Goal: Use online tool/utility: Utilize a website feature to perform a specific function

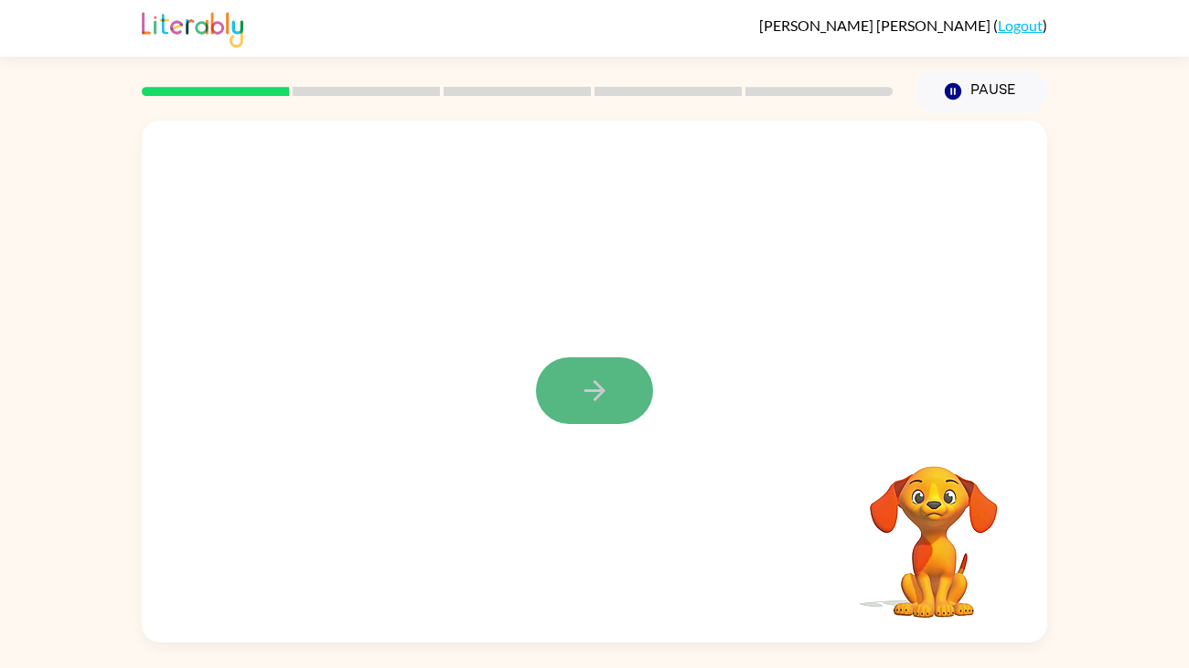
click at [624, 392] on button "button" at bounding box center [594, 390] width 117 height 67
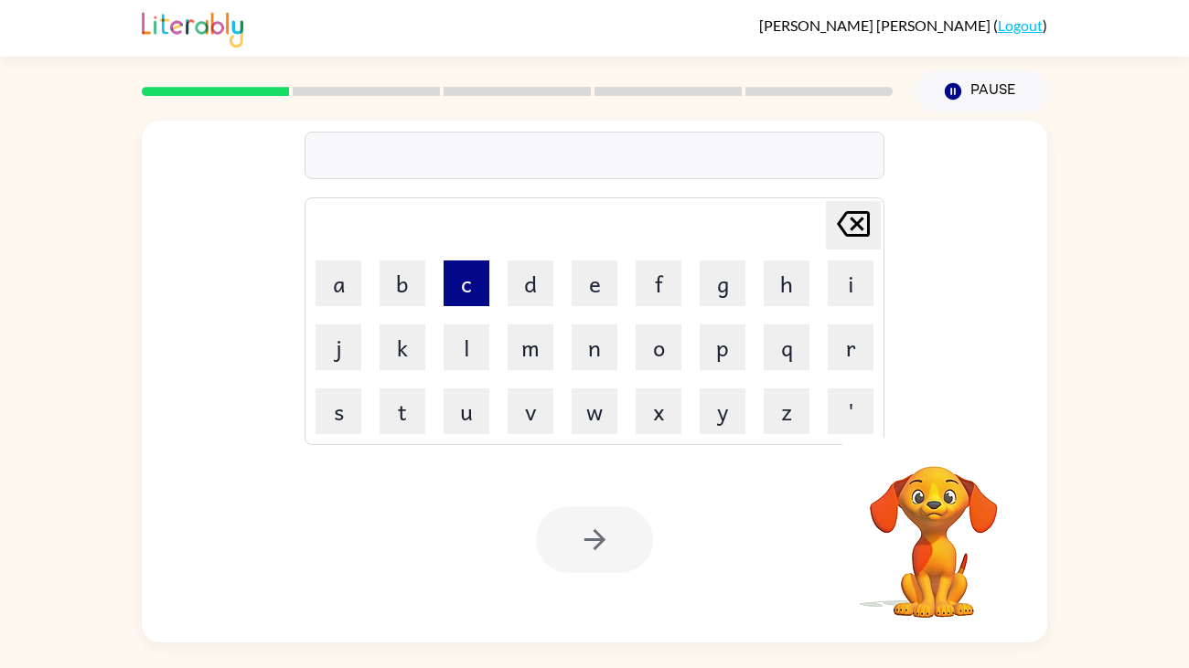
click at [475, 292] on button "c" at bounding box center [466, 284] width 46 height 46
click at [666, 358] on button "o" at bounding box center [658, 348] width 46 height 46
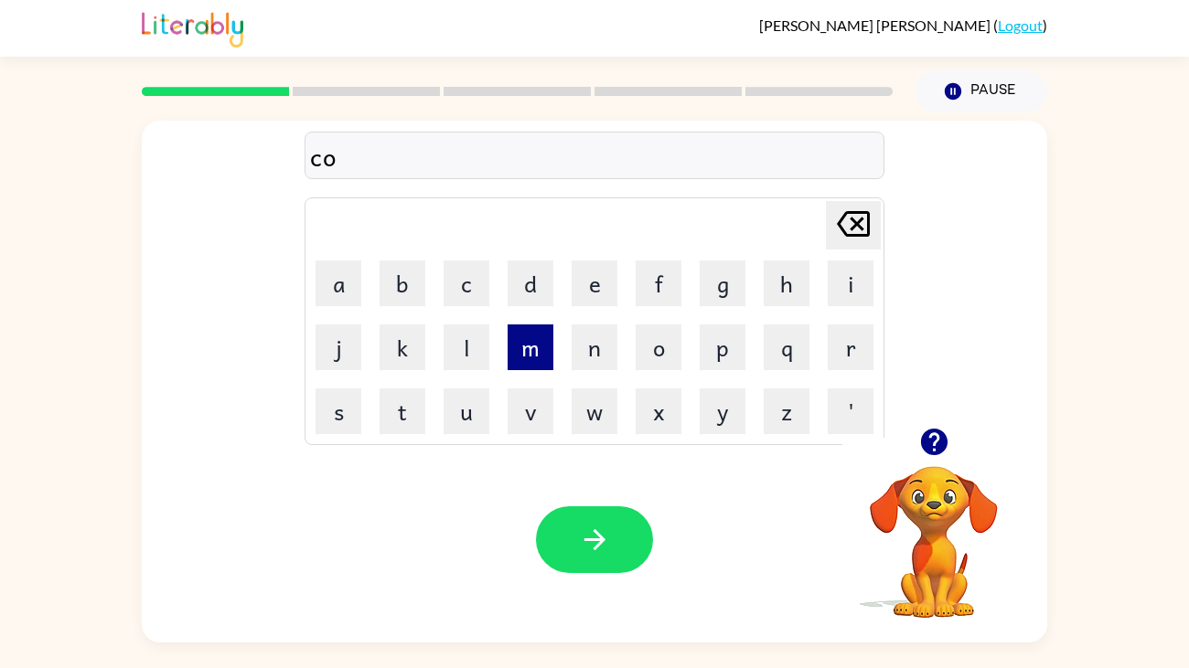
click at [542, 344] on button "m" at bounding box center [530, 348] width 46 height 46
click at [718, 357] on button "p" at bounding box center [722, 348] width 46 height 46
click at [478, 348] on button "l" at bounding box center [466, 348] width 46 height 46
click at [590, 291] on button "e" at bounding box center [594, 284] width 46 height 46
click at [666, 406] on button "x" at bounding box center [658, 412] width 46 height 46
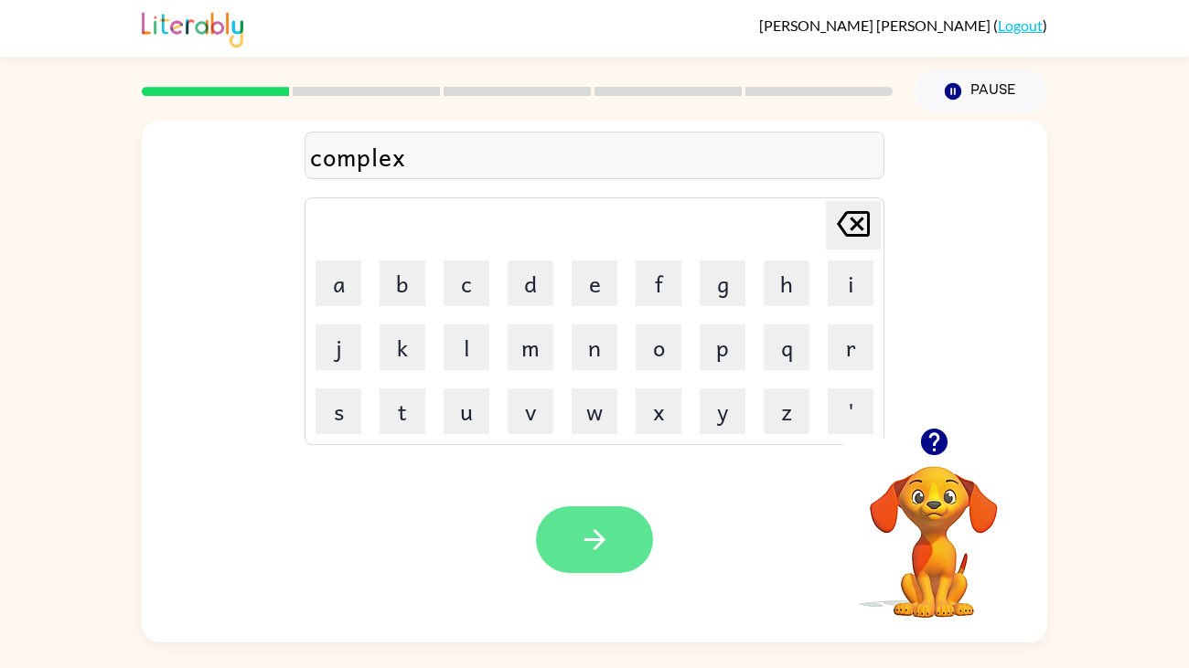
click at [601, 544] on icon "button" at bounding box center [595, 540] width 32 height 32
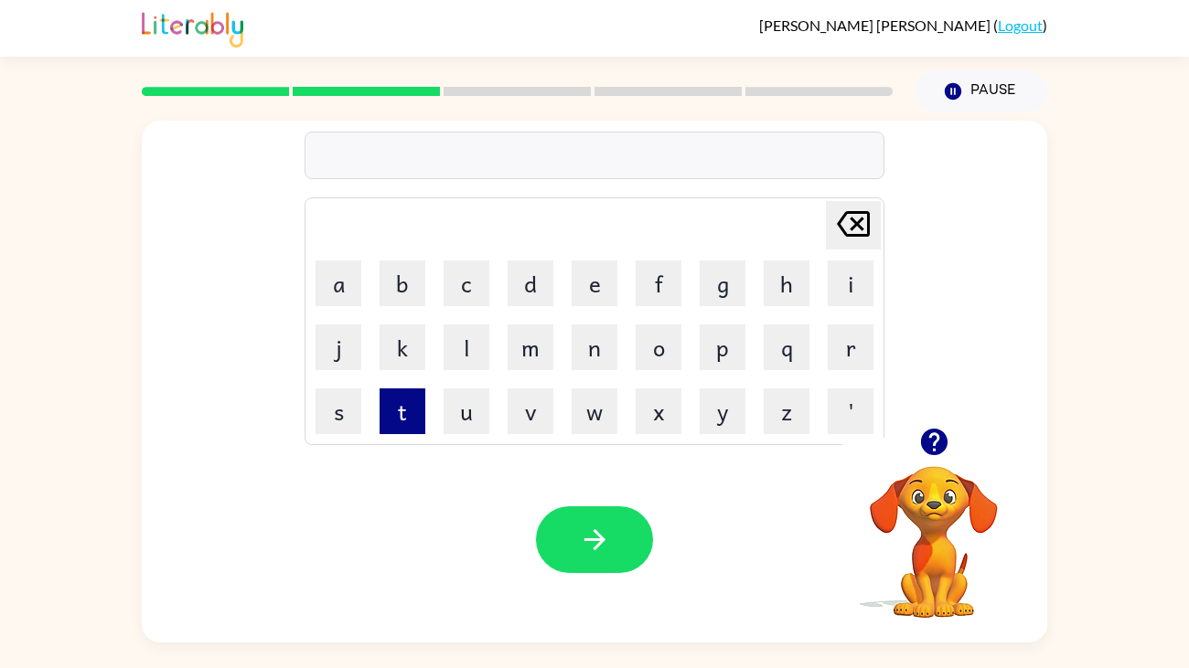
click at [402, 404] on button "t" at bounding box center [402, 412] width 46 height 46
click at [777, 288] on button "h" at bounding box center [786, 284] width 46 height 46
click at [588, 261] on button "e" at bounding box center [594, 284] width 46 height 46
click at [322, 410] on button "s" at bounding box center [338, 412] width 46 height 46
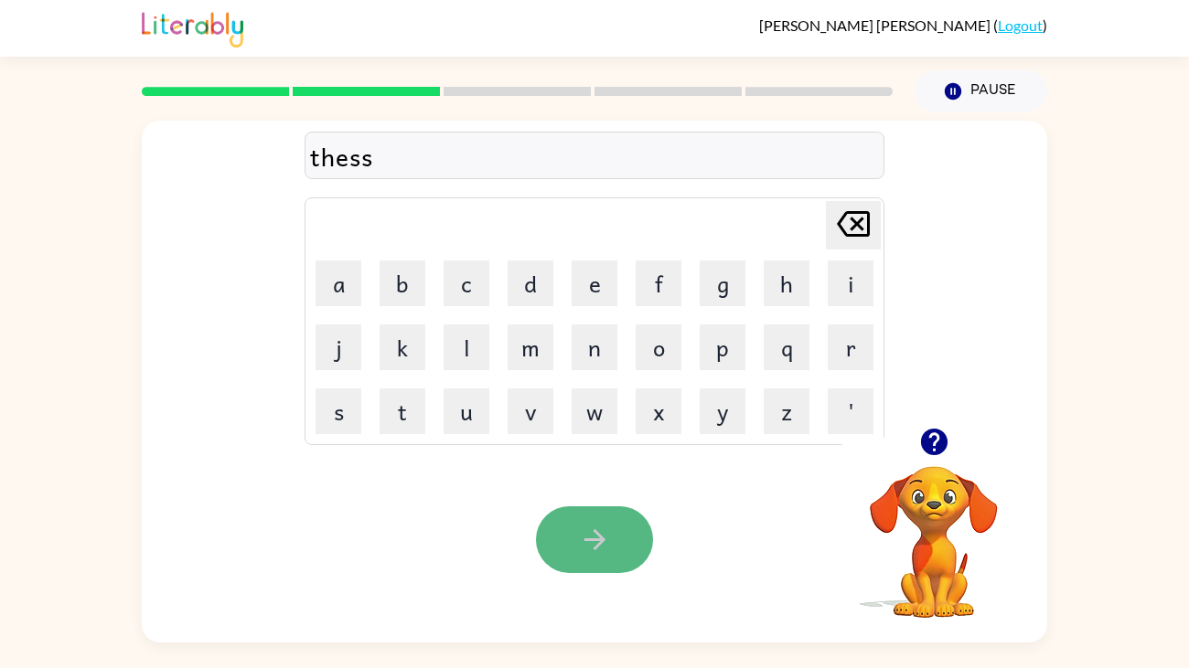
click at [576, 527] on button "button" at bounding box center [594, 540] width 117 height 67
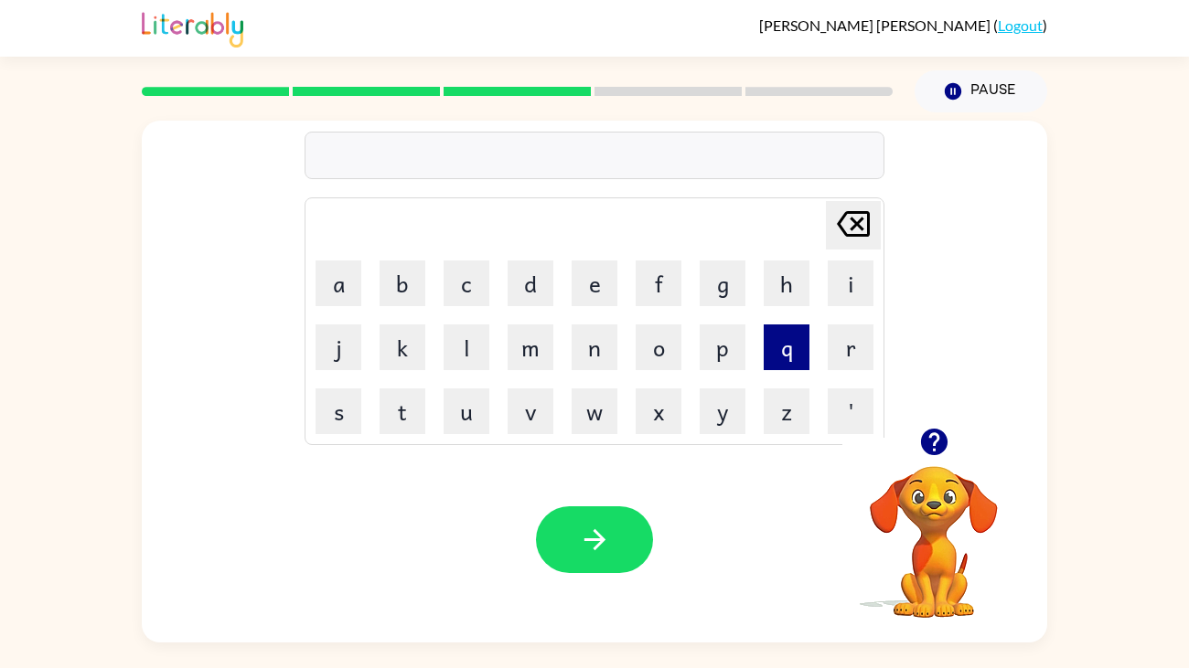
click at [784, 361] on button "q" at bounding box center [786, 348] width 46 height 46
click at [466, 399] on button "u" at bounding box center [466, 412] width 46 height 46
click at [718, 336] on button "p" at bounding box center [722, 348] width 46 height 46
click at [842, 297] on button "i" at bounding box center [850, 284] width 46 height 46
click at [537, 304] on button "d" at bounding box center [530, 284] width 46 height 46
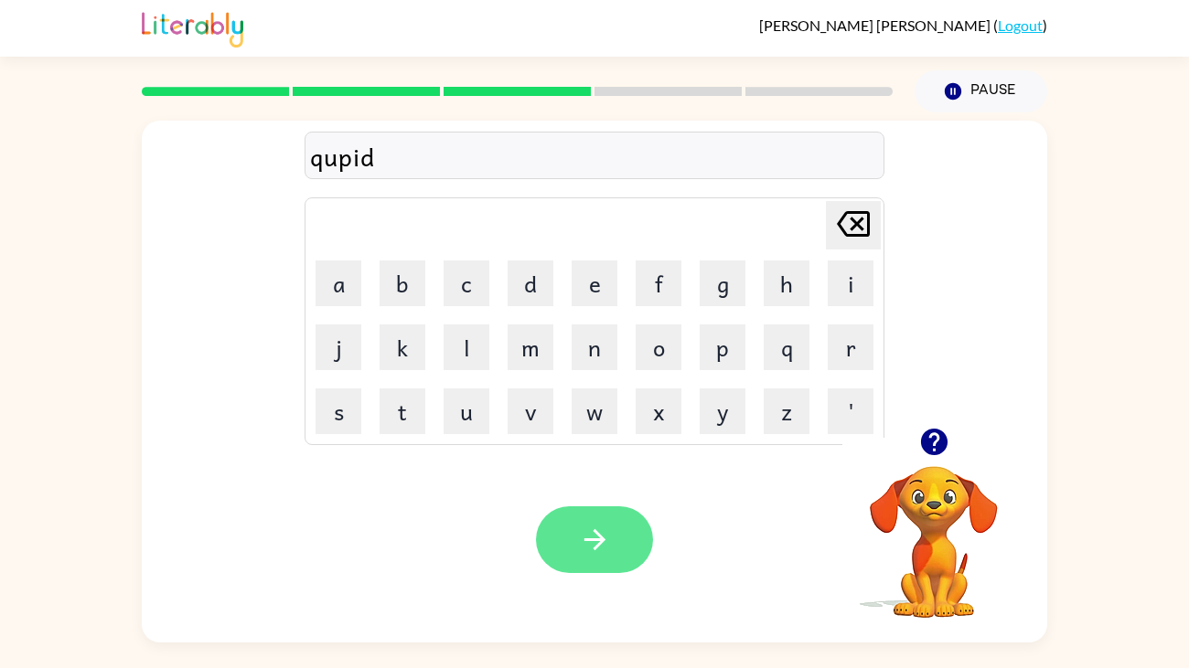
click at [591, 539] on icon "button" at bounding box center [593, 539] width 21 height 21
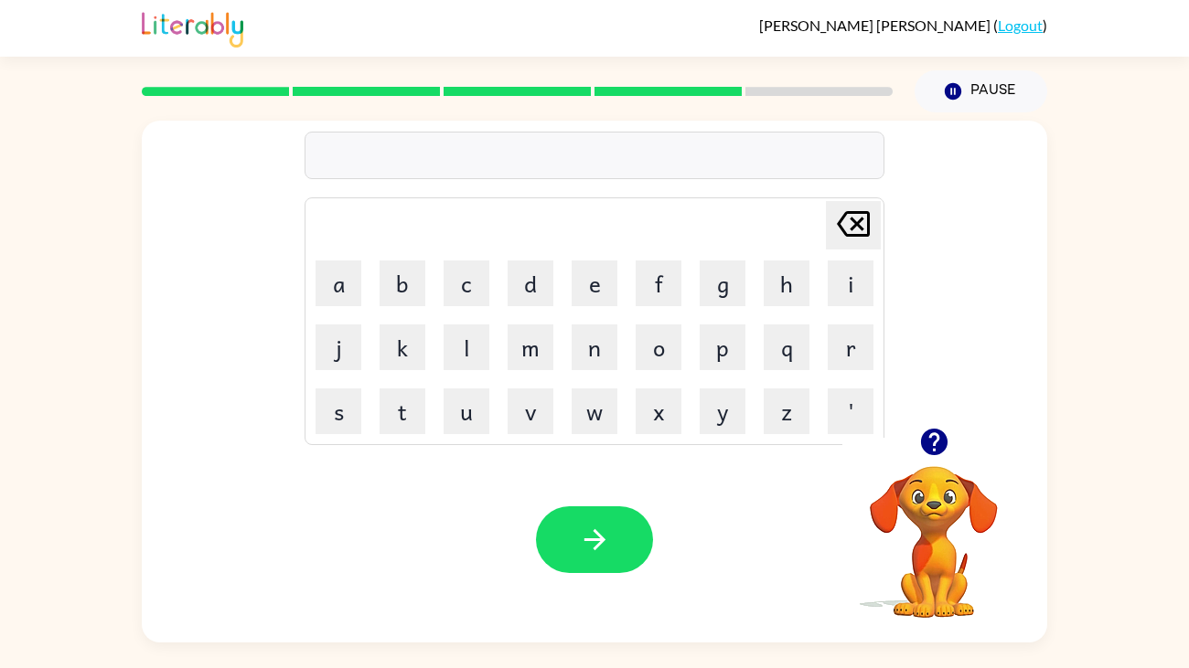
click at [563, 339] on td "n" at bounding box center [594, 347] width 62 height 62
click at [399, 419] on button "t" at bounding box center [402, 412] width 46 height 46
click at [840, 332] on button "r" at bounding box center [850, 348] width 46 height 46
click at [853, 281] on button "i" at bounding box center [850, 284] width 46 height 46
click at [710, 426] on button "y" at bounding box center [722, 412] width 46 height 46
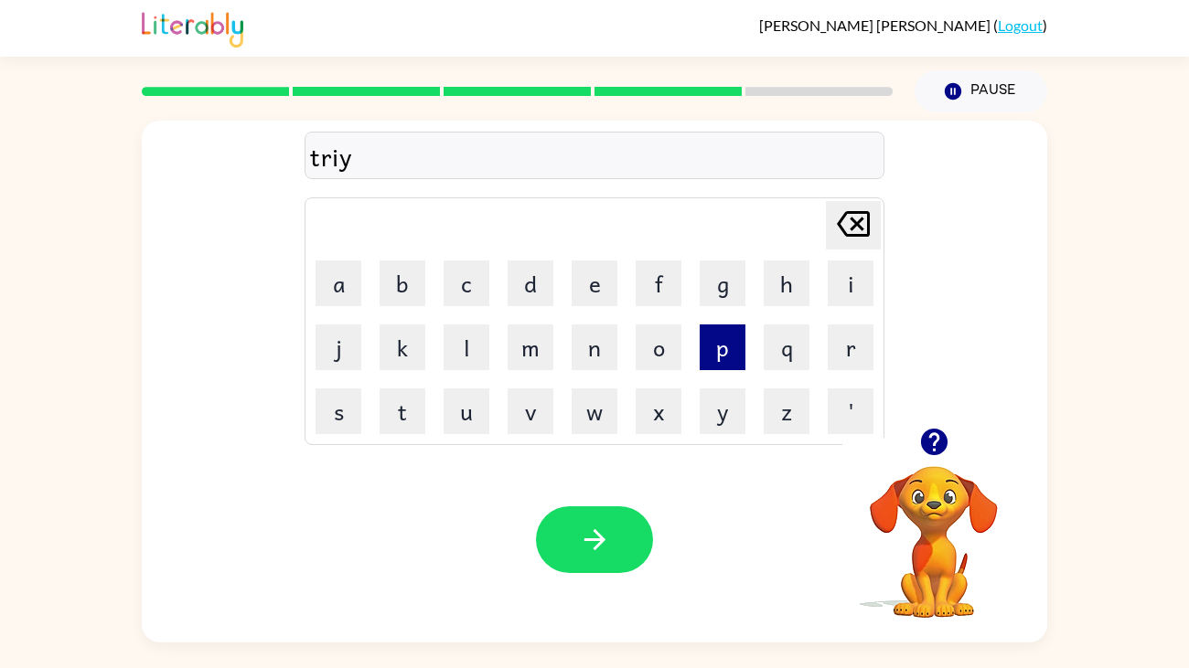
click at [731, 348] on button "p" at bounding box center [722, 348] width 46 height 46
click at [643, 341] on button "o" at bounding box center [658, 348] width 46 height 46
click at [518, 286] on button "d" at bounding box center [530, 284] width 46 height 46
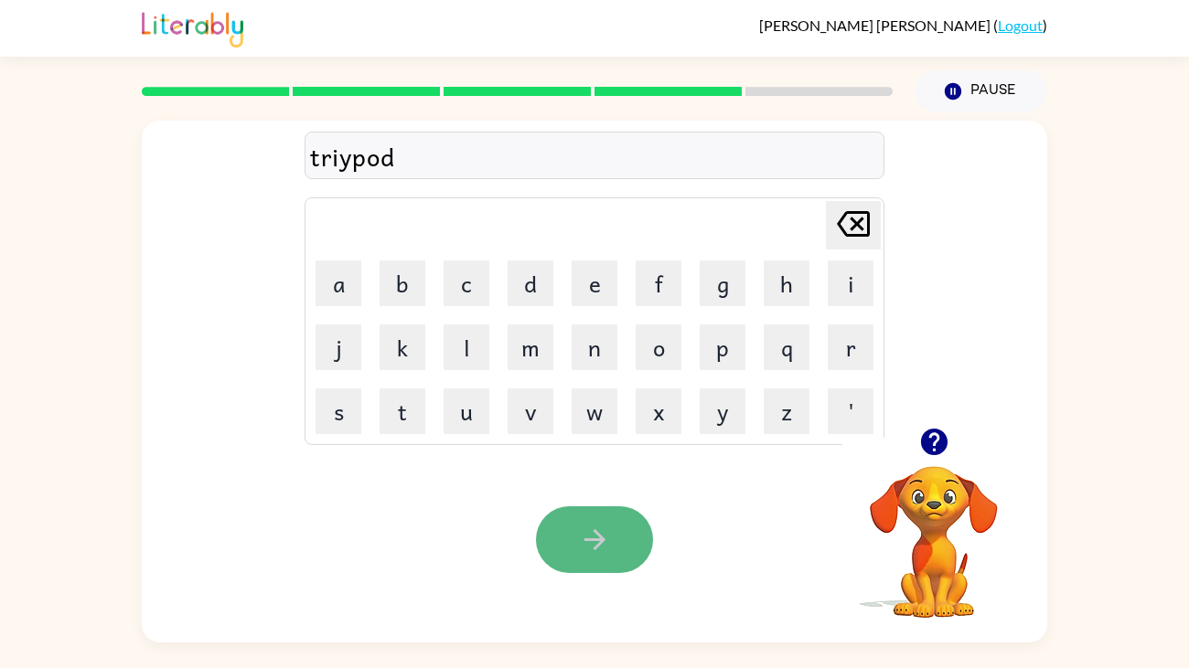
click at [594, 542] on icon "button" at bounding box center [595, 540] width 32 height 32
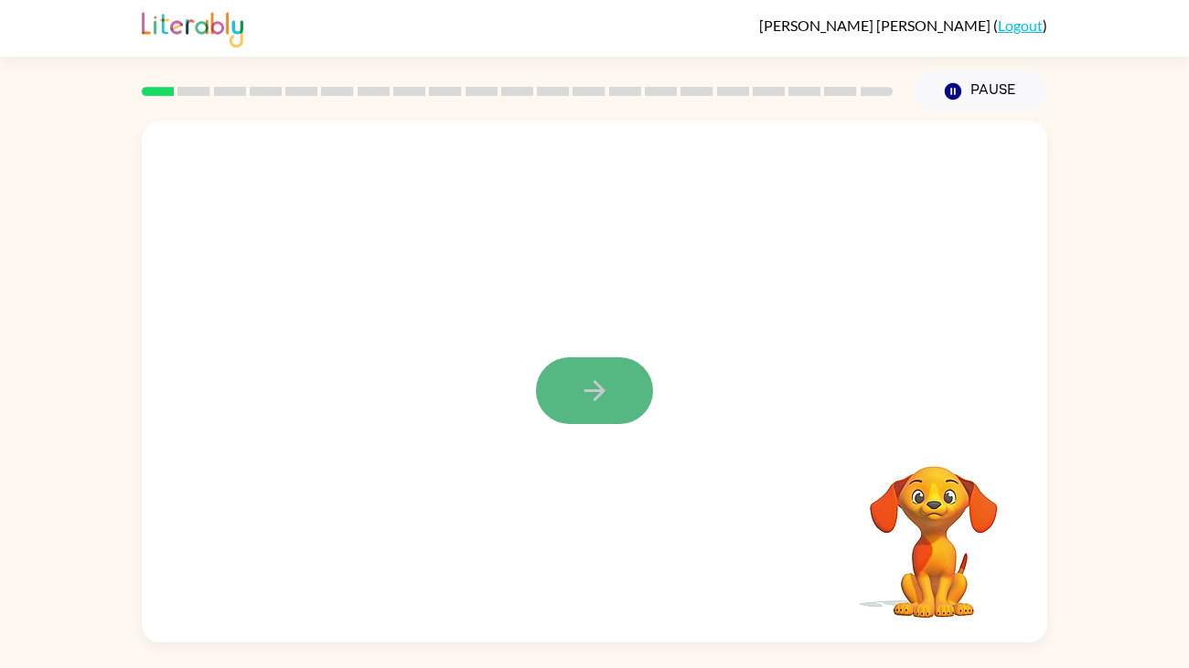
click at [622, 386] on button "button" at bounding box center [594, 390] width 117 height 67
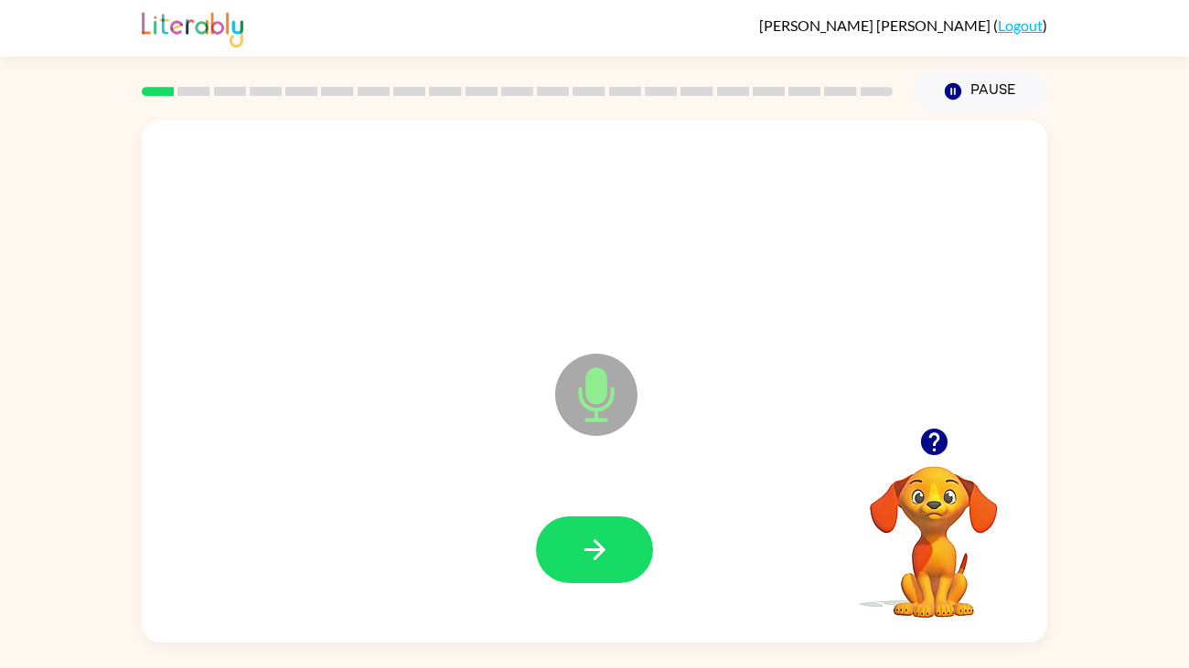
click at [621, 393] on icon at bounding box center [596, 395] width 82 height 82
click at [626, 575] on button "button" at bounding box center [594, 550] width 117 height 67
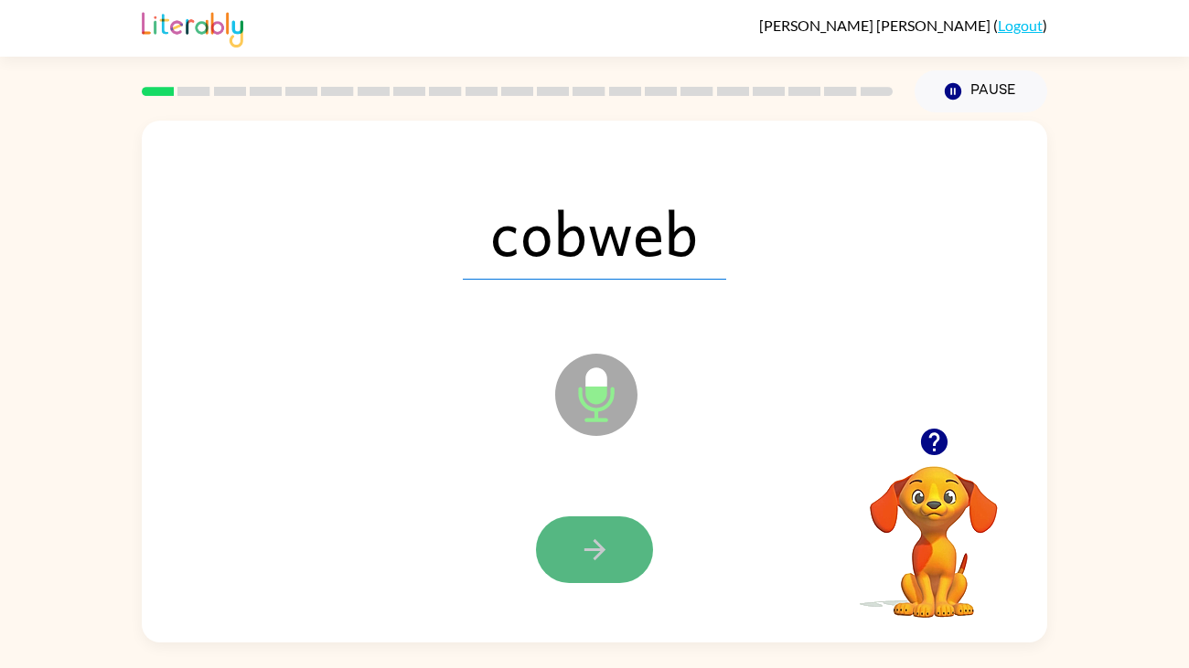
click at [622, 541] on button "button" at bounding box center [594, 550] width 117 height 67
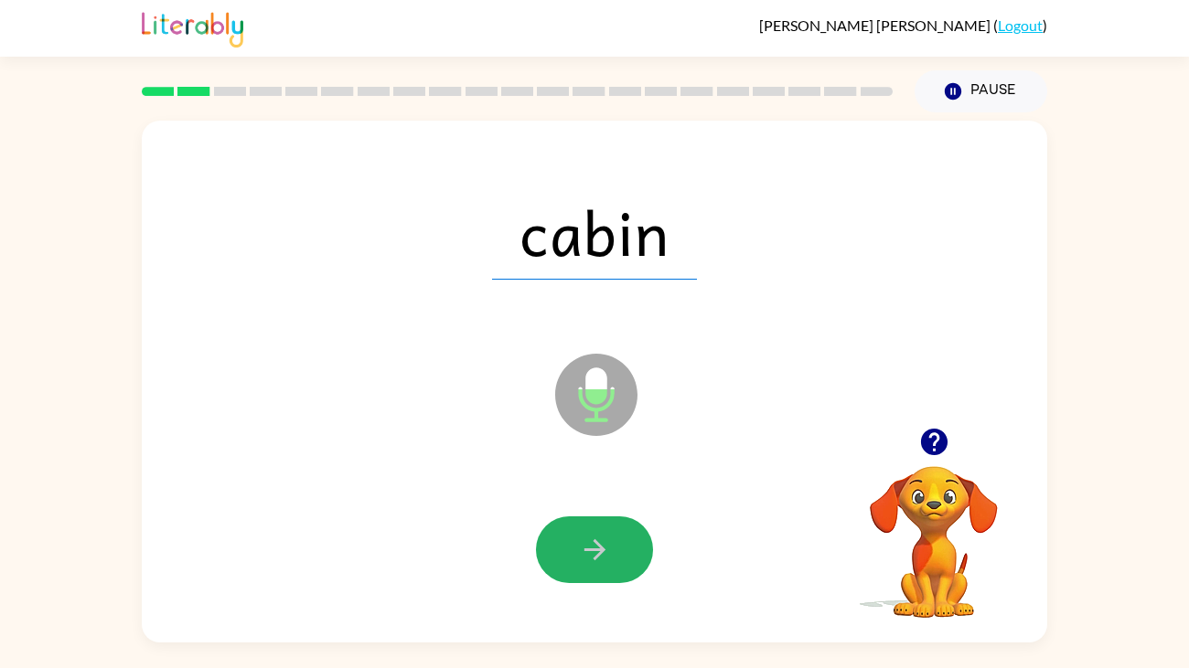
click at [622, 541] on button "button" at bounding box center [594, 550] width 117 height 67
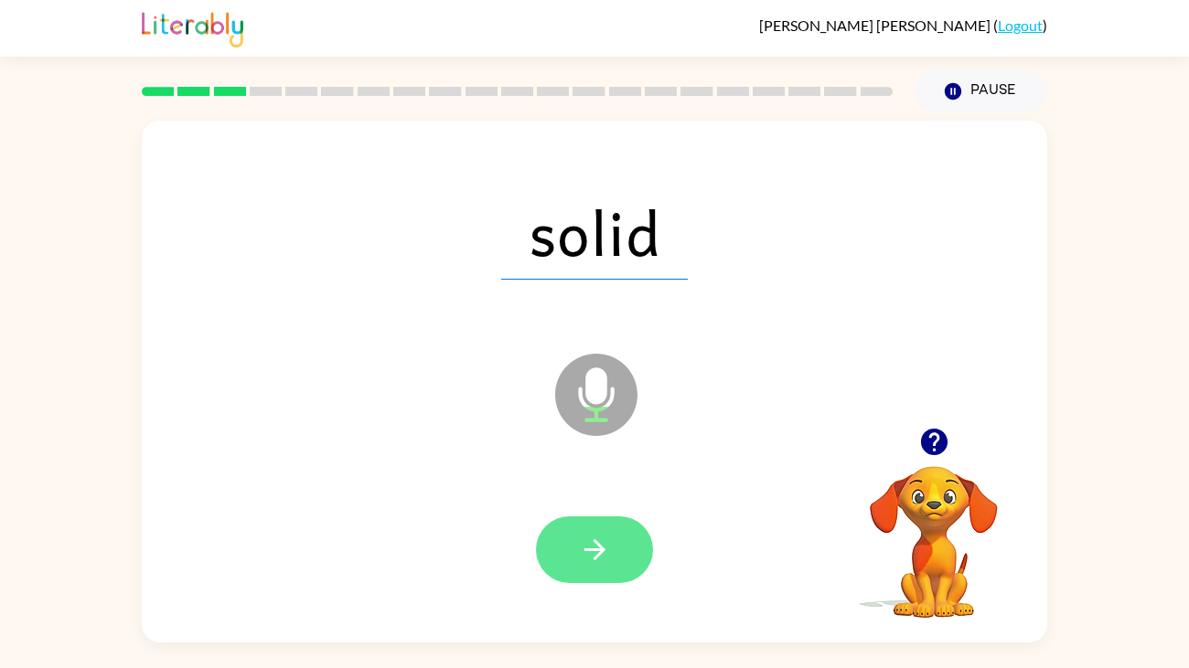
click at [618, 559] on button "button" at bounding box center [594, 550] width 117 height 67
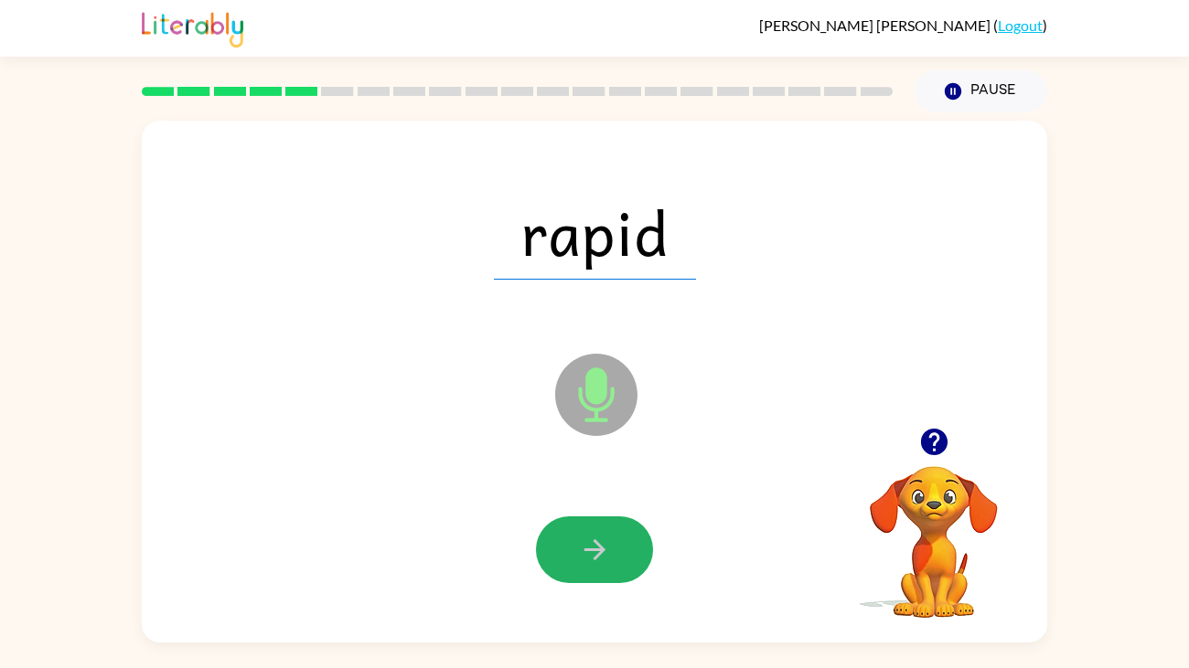
click at [618, 559] on button "button" at bounding box center [594, 550] width 117 height 67
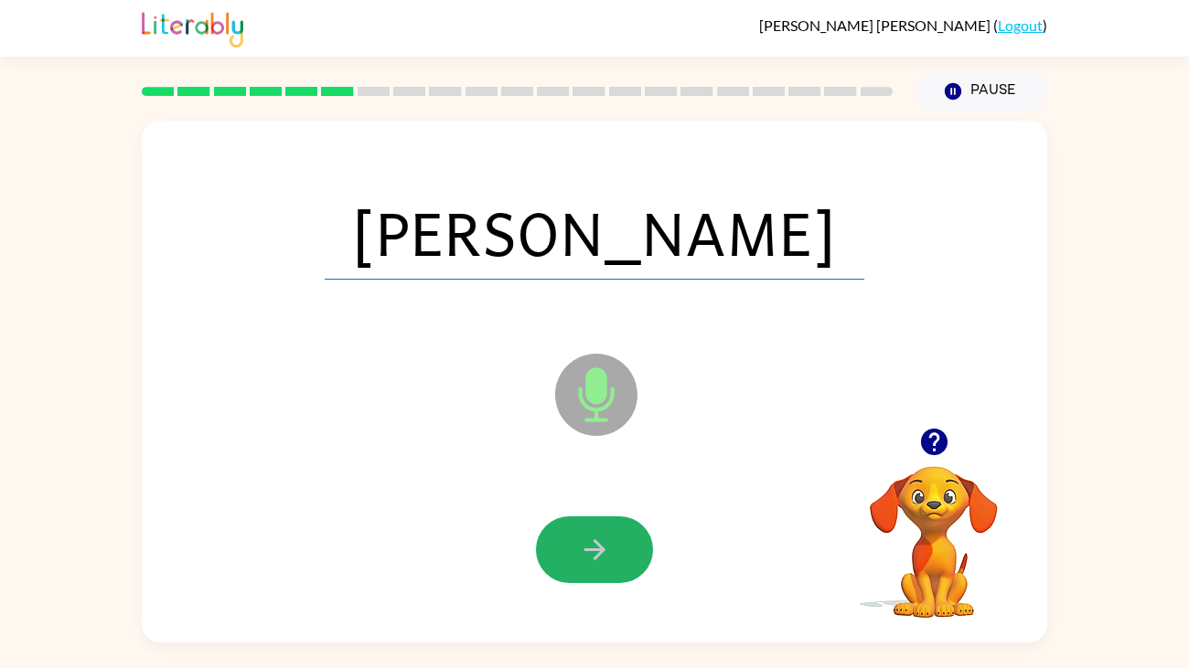
click at [618, 559] on button "button" at bounding box center [594, 550] width 117 height 67
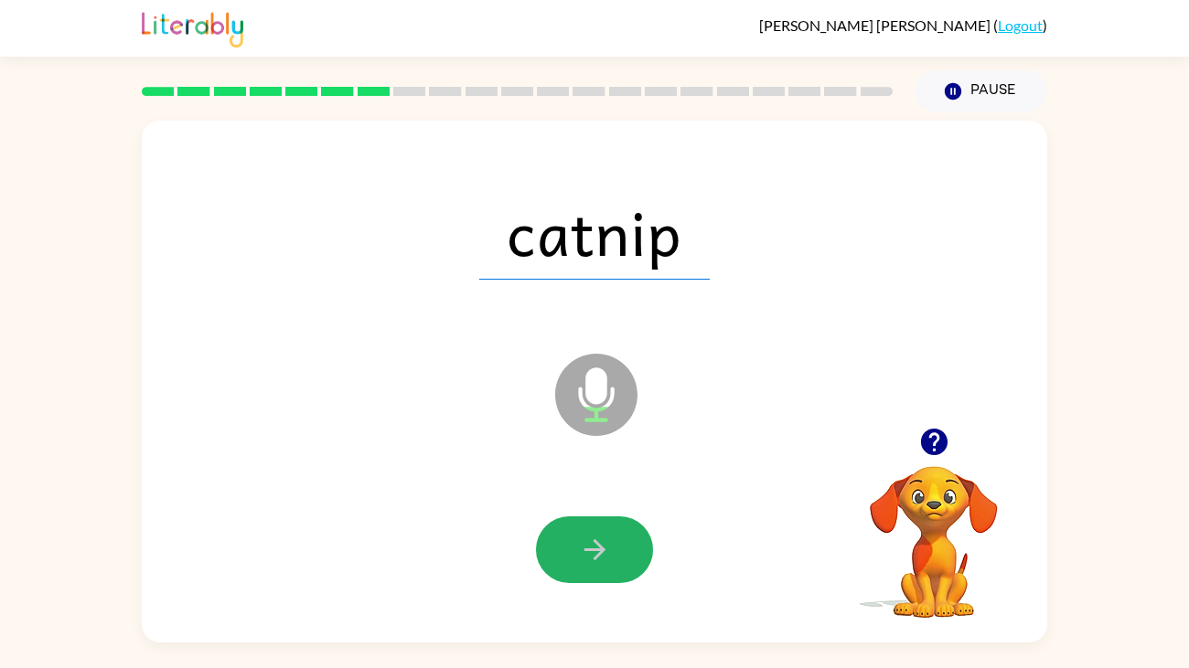
click at [618, 559] on button "button" at bounding box center [594, 550] width 117 height 67
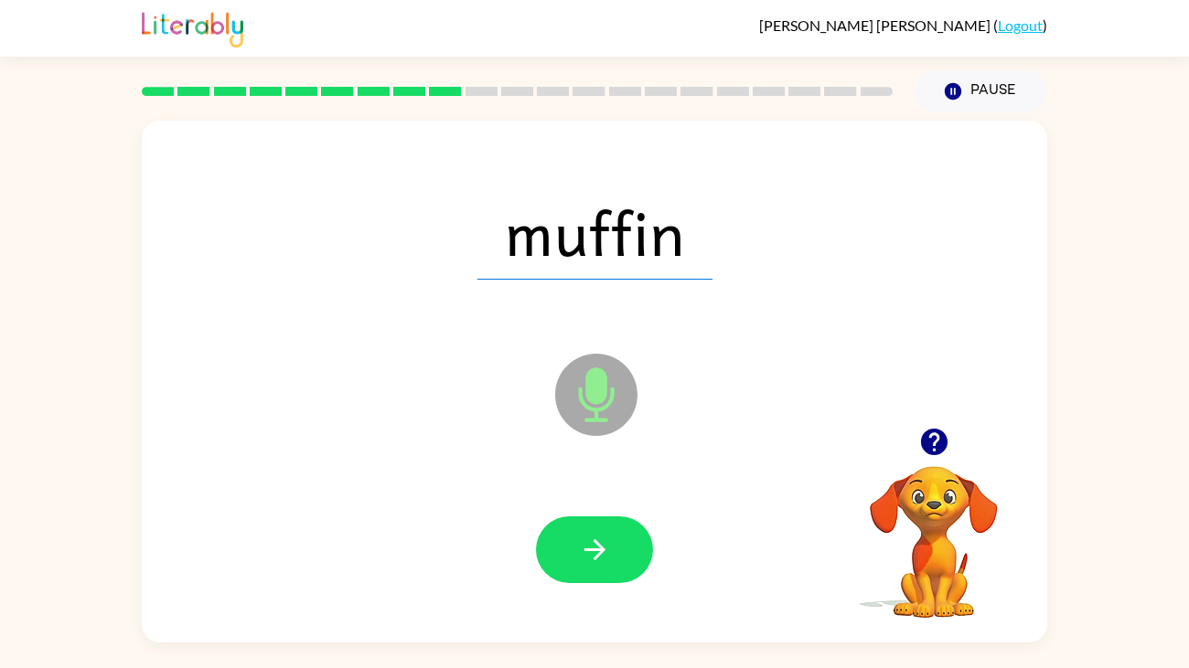
click at [618, 559] on button "button" at bounding box center [594, 550] width 117 height 67
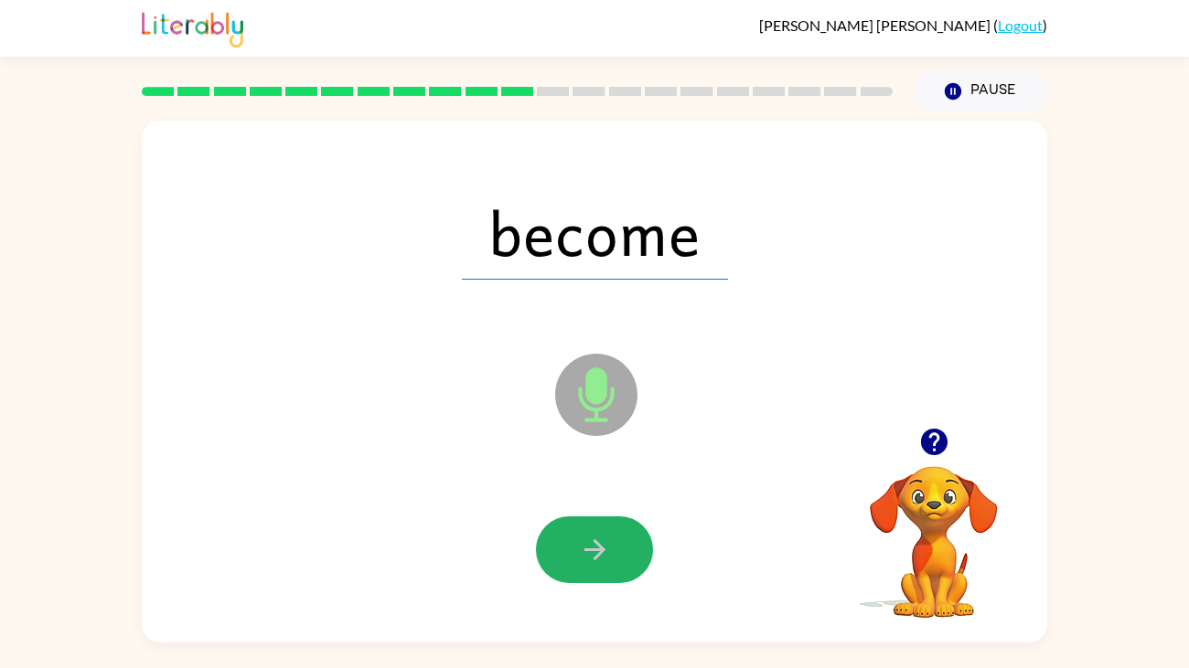
click at [618, 559] on button "button" at bounding box center [594, 550] width 117 height 67
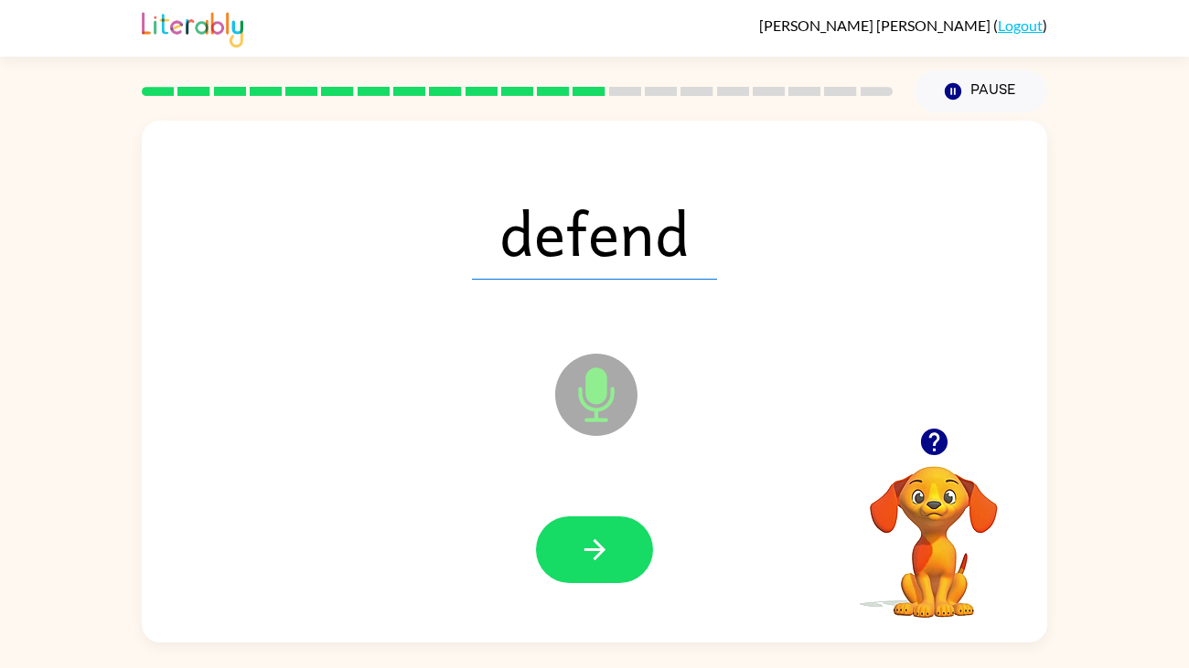
click at [618, 559] on button "button" at bounding box center [594, 550] width 117 height 67
click at [618, 559] on div at bounding box center [594, 550] width 117 height 67
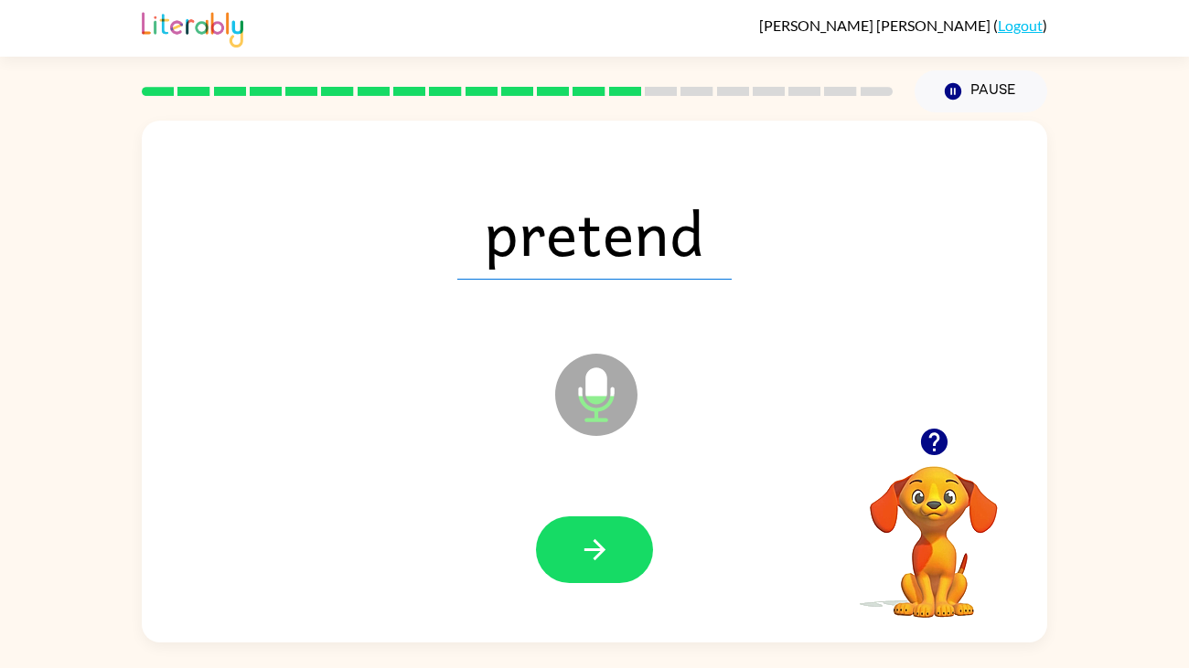
click at [618, 559] on button "button" at bounding box center [594, 550] width 117 height 67
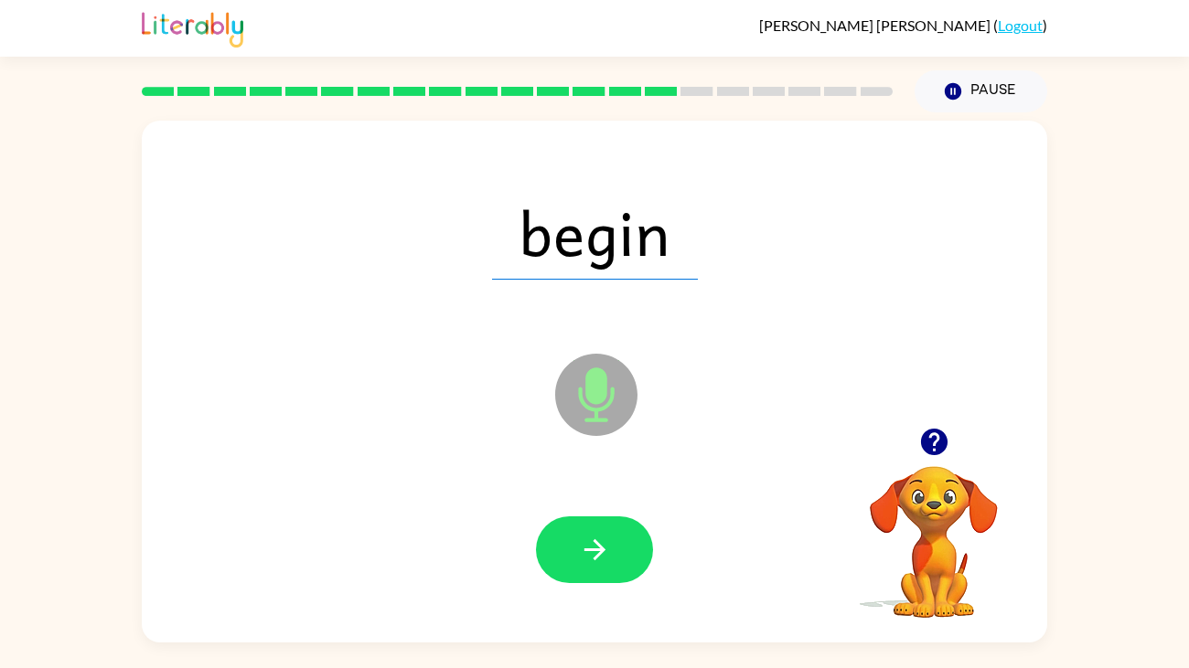
click at [618, 559] on button "button" at bounding box center [594, 550] width 117 height 67
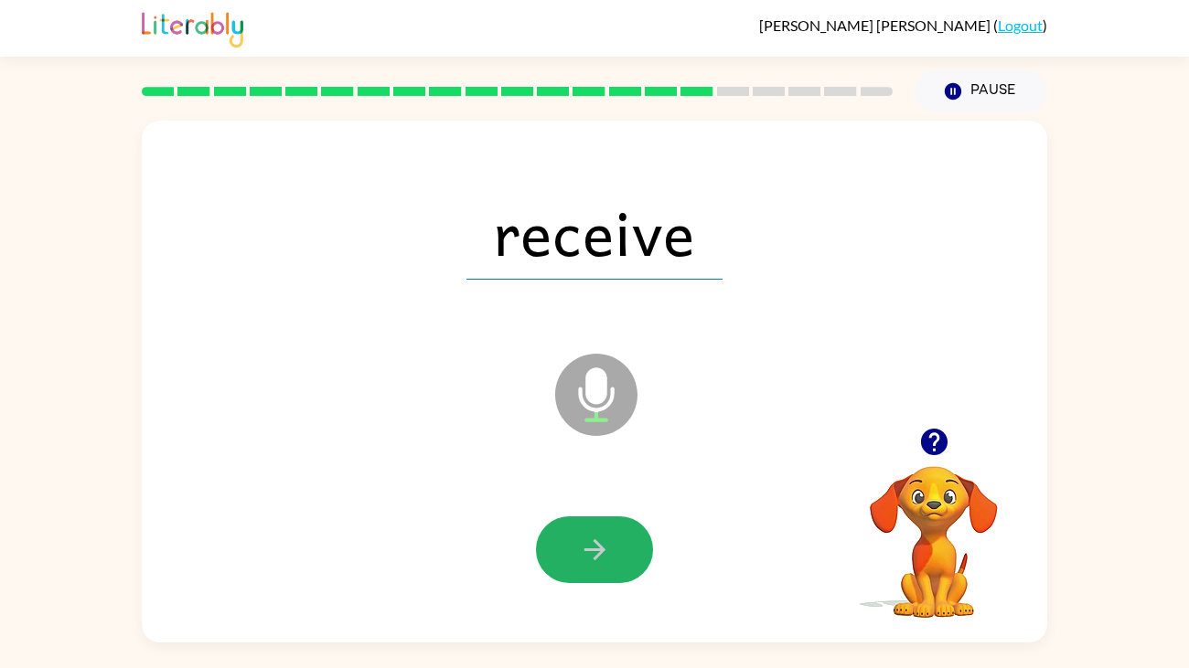
click at [618, 559] on button "button" at bounding box center [594, 550] width 117 height 67
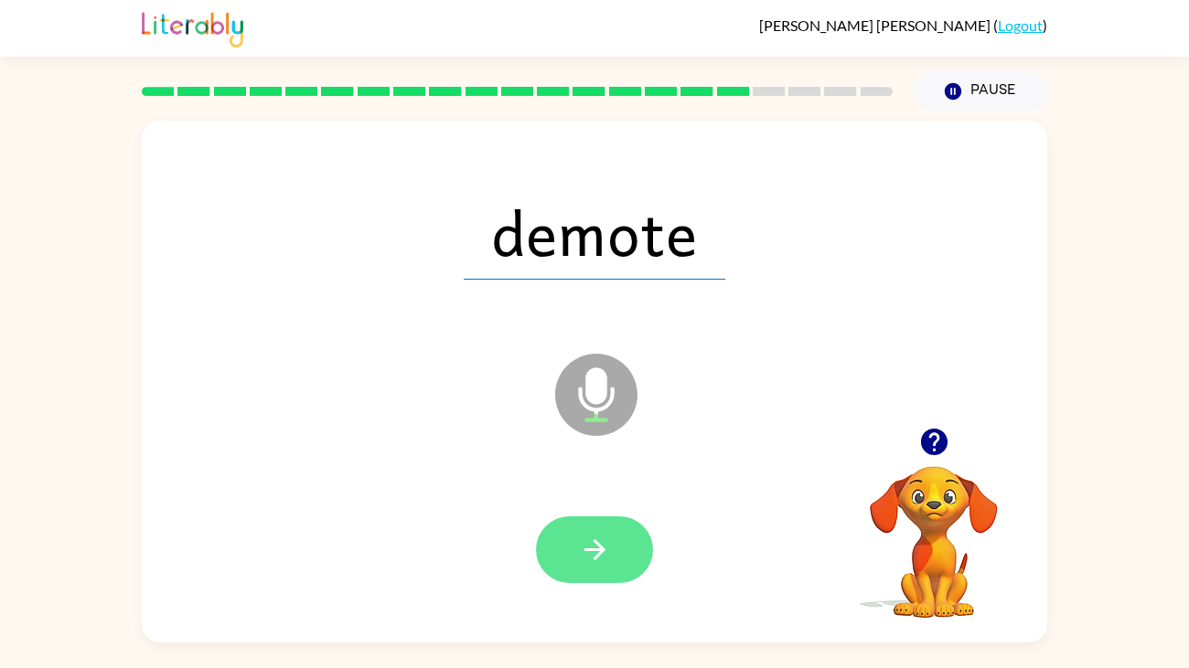
click at [618, 559] on button "button" at bounding box center [594, 550] width 117 height 67
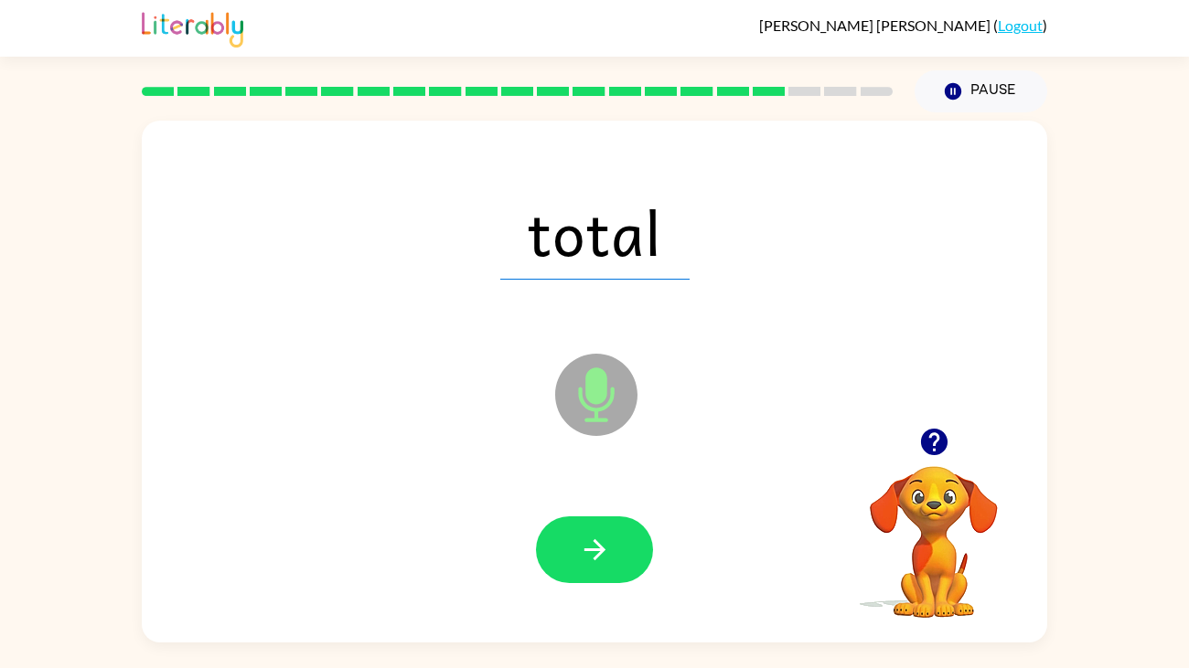
click at [618, 559] on button "button" at bounding box center [594, 550] width 117 height 67
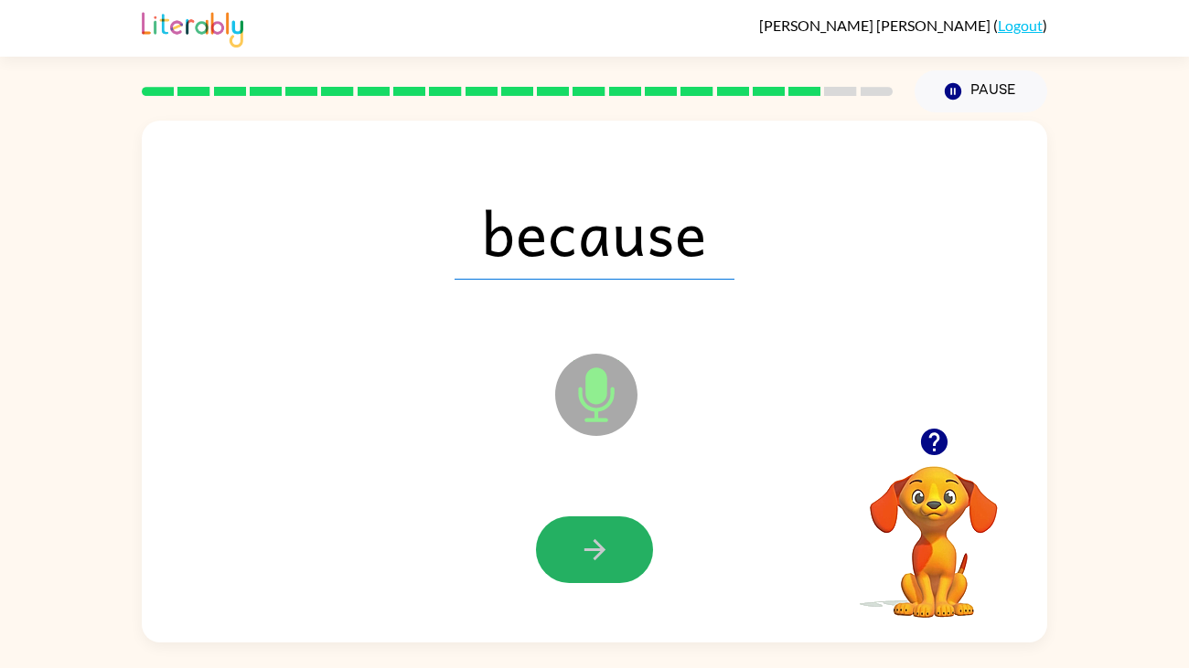
click at [618, 559] on button "button" at bounding box center [594, 550] width 117 height 67
